Goal: Transaction & Acquisition: Purchase product/service

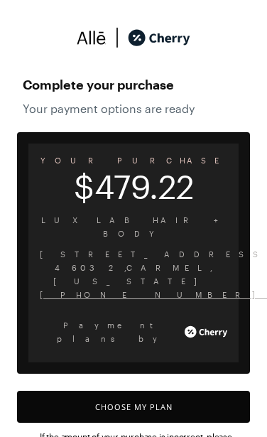
scroll to position [6, 0]
click at [126, 391] on button "Choose My Plan" at bounding box center [133, 407] width 233 height 32
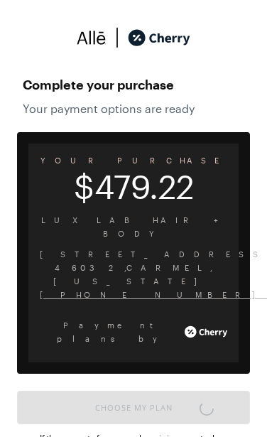
scroll to position [1190, 0]
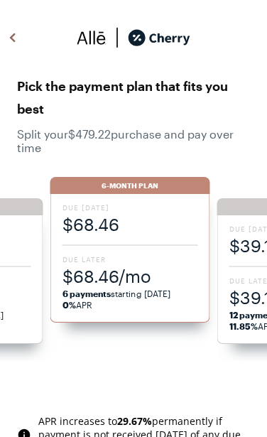
click at [104, 265] on span "$68.46/mo" at bounding box center [131, 276] width 136 height 23
click at [104, 260] on span "Due Later" at bounding box center [131, 260] width 136 height 10
click at [106, 256] on span "Due Later" at bounding box center [131, 260] width 136 height 10
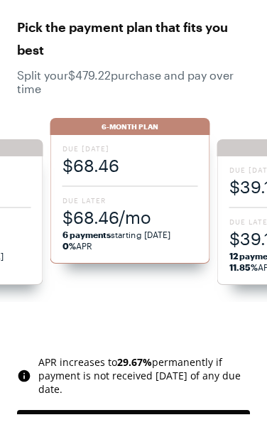
scroll to position [36, 0]
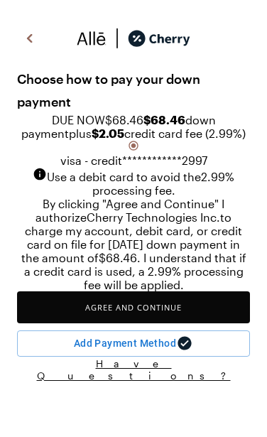
click at [29, 28] on img at bounding box center [29, 38] width 17 height 21
